Goal: Check status

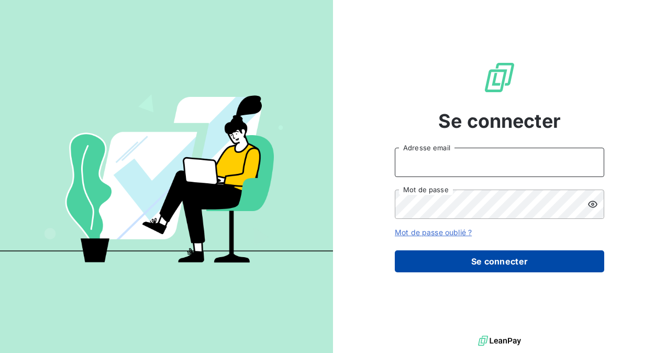
type input "[EMAIL_ADDRESS][DOMAIN_NAME]"
click at [464, 257] on button "Se connecter" at bounding box center [500, 261] width 210 height 22
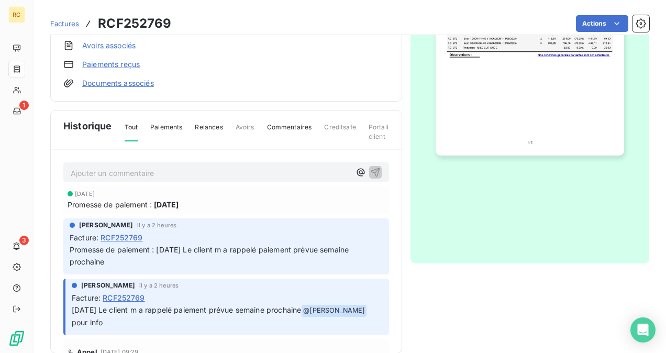
scroll to position [262, 0]
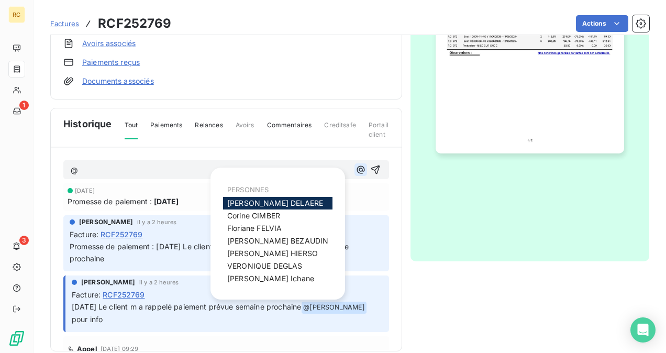
click at [356, 168] on icon "button" at bounding box center [361, 169] width 10 height 10
click at [251, 203] on span "[PERSON_NAME]" at bounding box center [275, 203] width 96 height 9
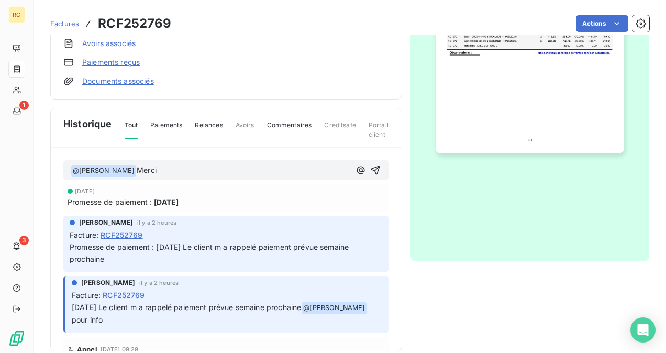
click at [167, 166] on p "﻿ @ [PERSON_NAME] ﻿ Merci" at bounding box center [211, 170] width 280 height 13
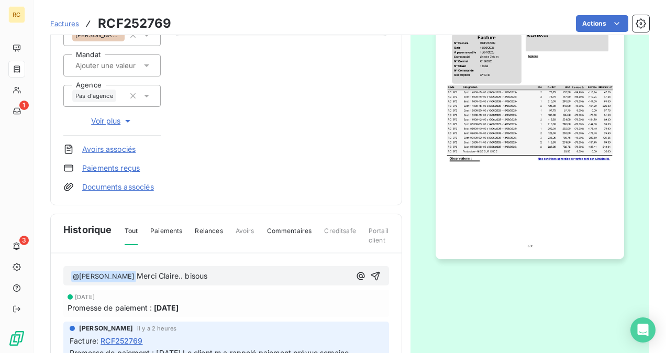
scroll to position [223, 0]
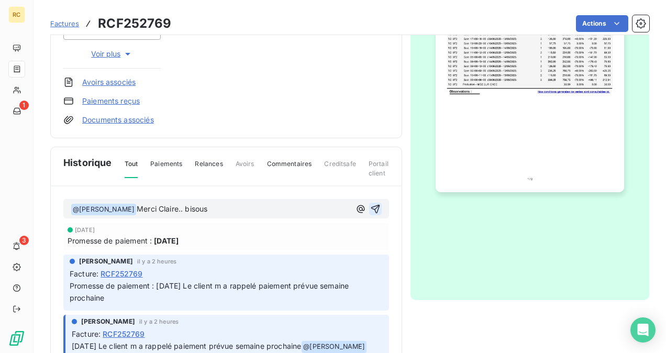
click at [371, 205] on icon "button" at bounding box center [375, 208] width 9 height 9
